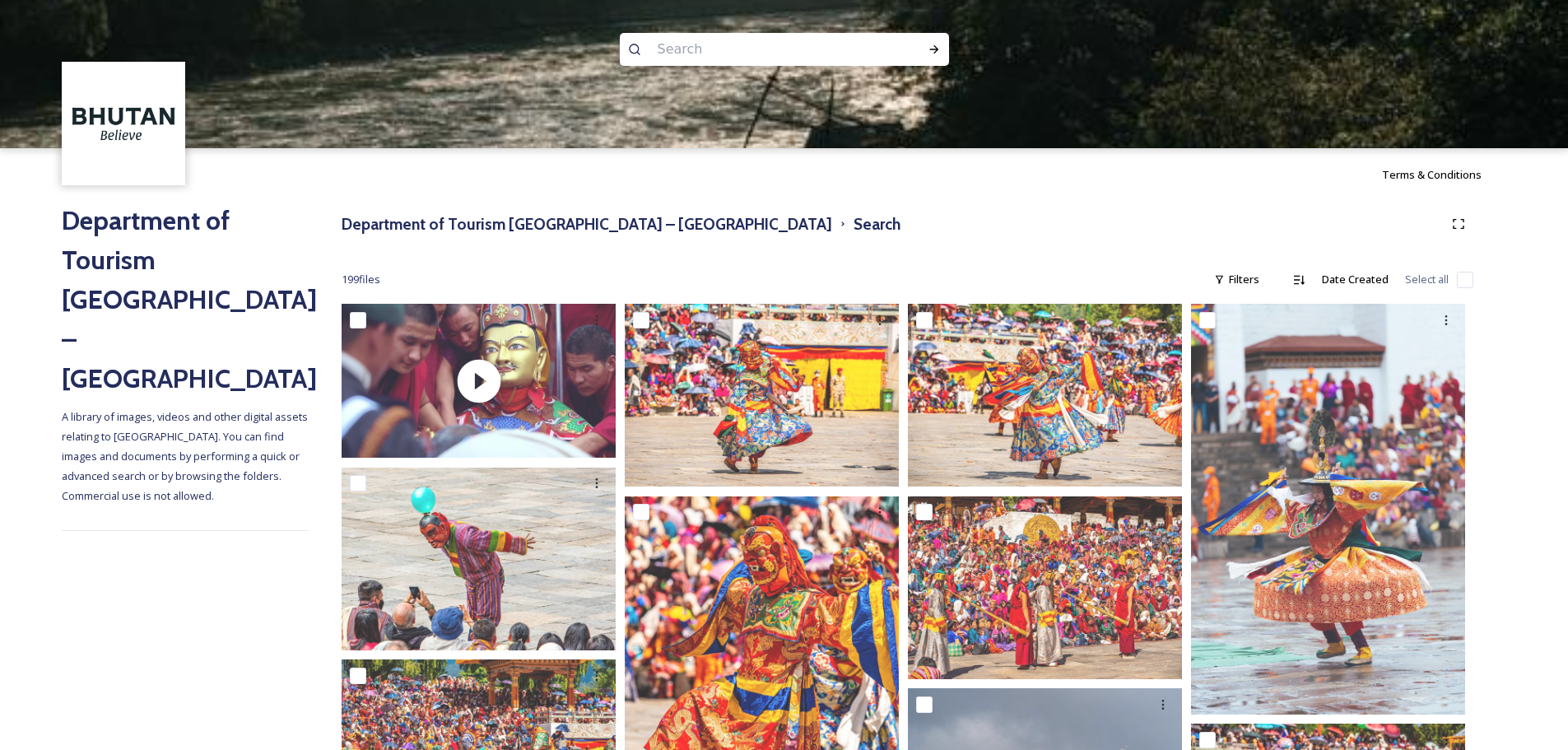
click at [1393, 175] on div at bounding box center [784, 222] width 1568 height 148
click at [1406, 180] on div at bounding box center [784, 222] width 1568 height 148
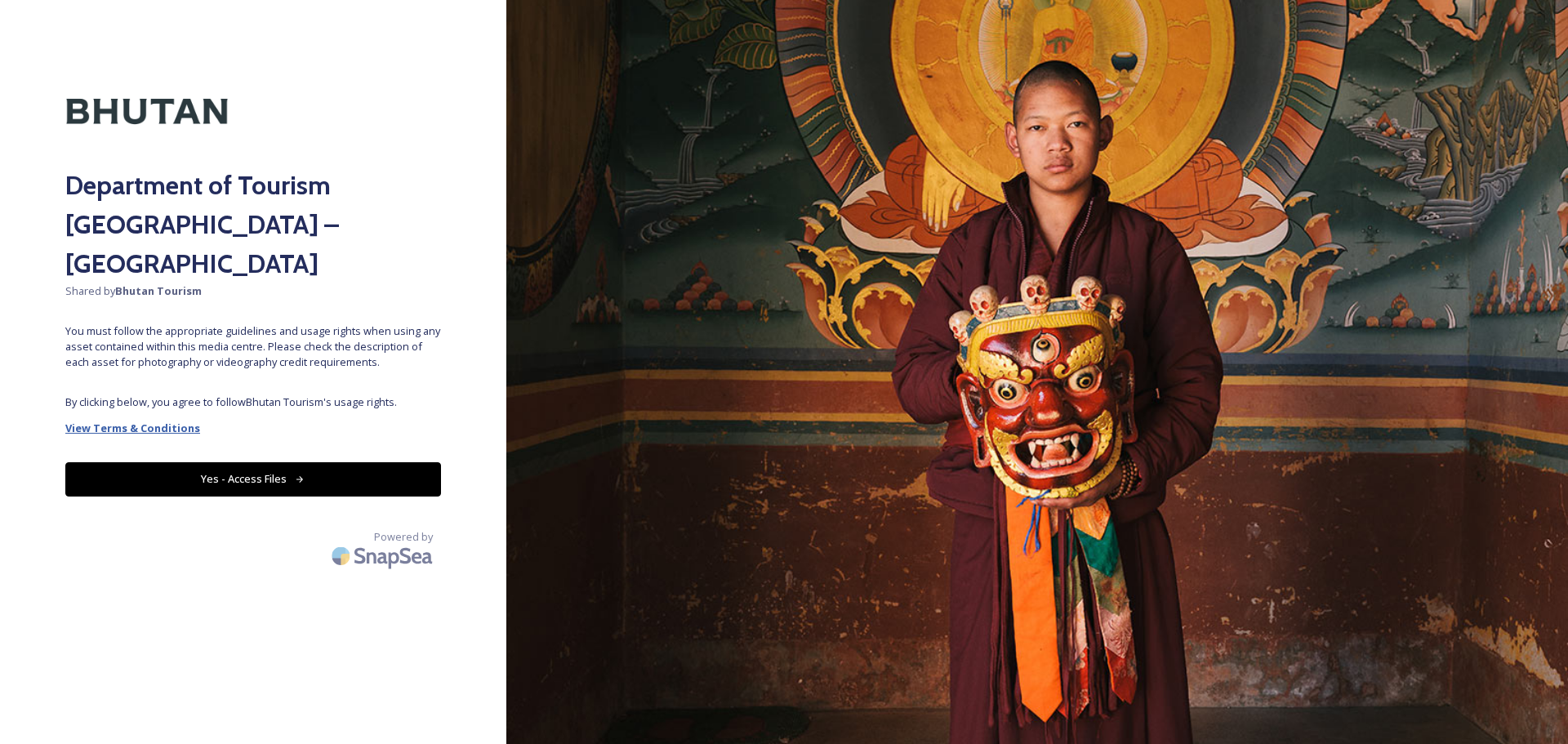
click at [139, 421] on strong "View Terms & Conditions" at bounding box center [133, 428] width 135 height 15
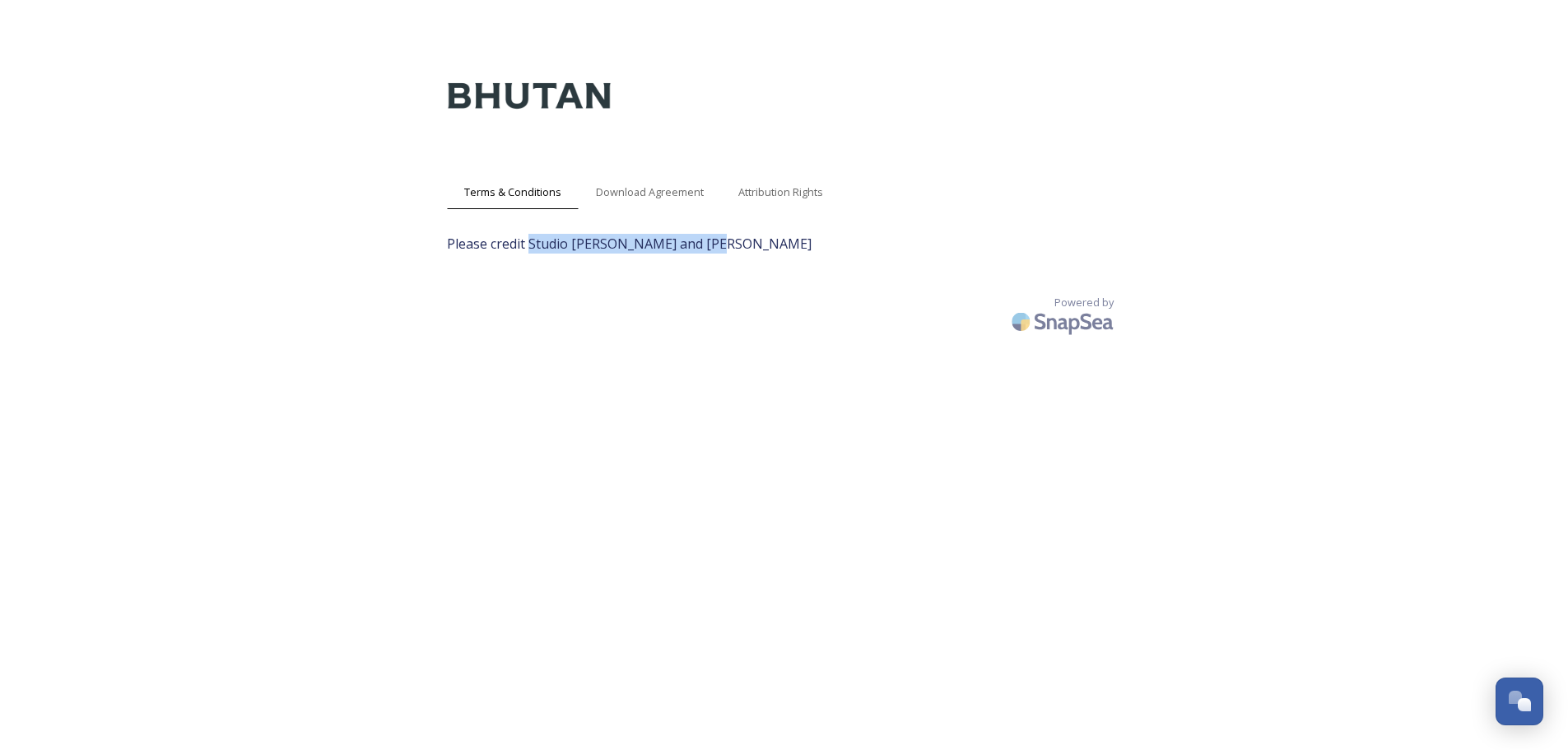
drag, startPoint x: 531, startPoint y: 243, endPoint x: 786, endPoint y: 249, distance: 255.1
click at [786, 249] on span "Please credit Studio [PERSON_NAME] and [PERSON_NAME]" at bounding box center [784, 243] width 675 height 20
copy span "Studio Khonsu and [PERSON_NAME]"
